Goal: Navigation & Orientation: Find specific page/section

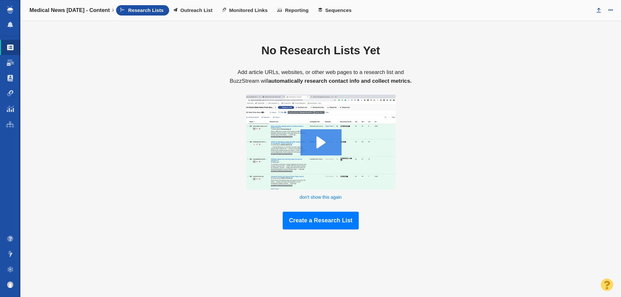
click at [45, 7] on link "Medical News [DATE] - Content" at bounding box center [71, 11] width 93 height 16
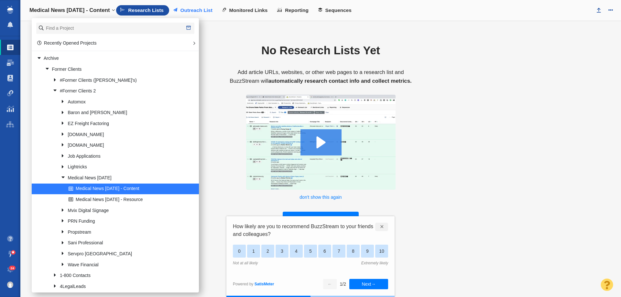
click at [197, 9] on span "Outreach List" at bounding box center [196, 10] width 32 height 6
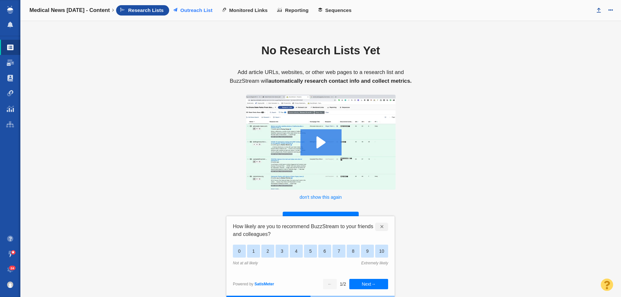
click at [191, 8] on span "Outreach List" at bounding box center [196, 10] width 32 height 6
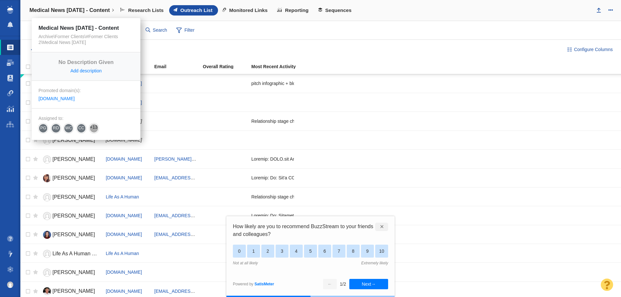
click at [86, 8] on h4 "Medical News [DATE] - Content" at bounding box center [69, 10] width 81 height 6
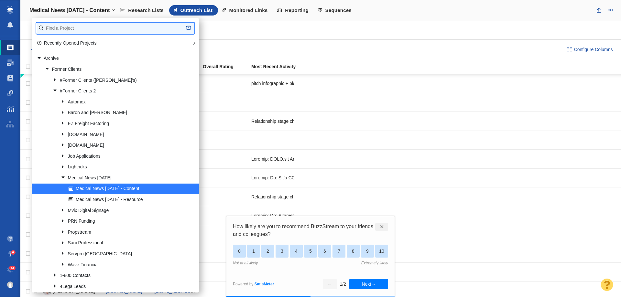
click at [87, 32] on input "text" at bounding box center [115, 28] width 158 height 11
type input "full frame"
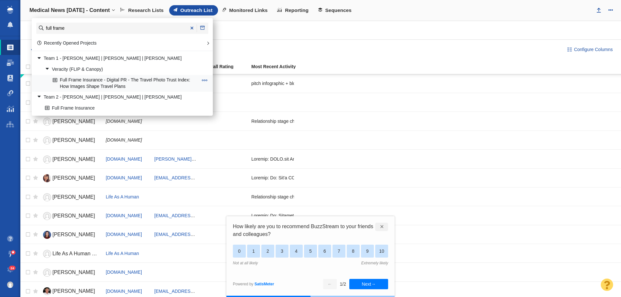
click at [90, 80] on link "Full Frame Insurance - Digital PR - The Travel Photo Trust Index: How Images Sh…" at bounding box center [125, 83] width 148 height 16
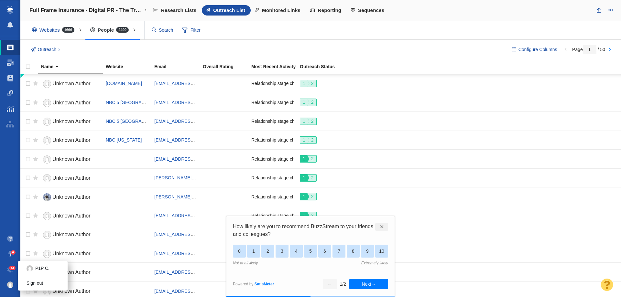
click at [9, 287] on img at bounding box center [10, 285] width 6 height 6
click at [30, 281] on link "Sign out" at bounding box center [43, 284] width 50 height 10
